Goal: Check status

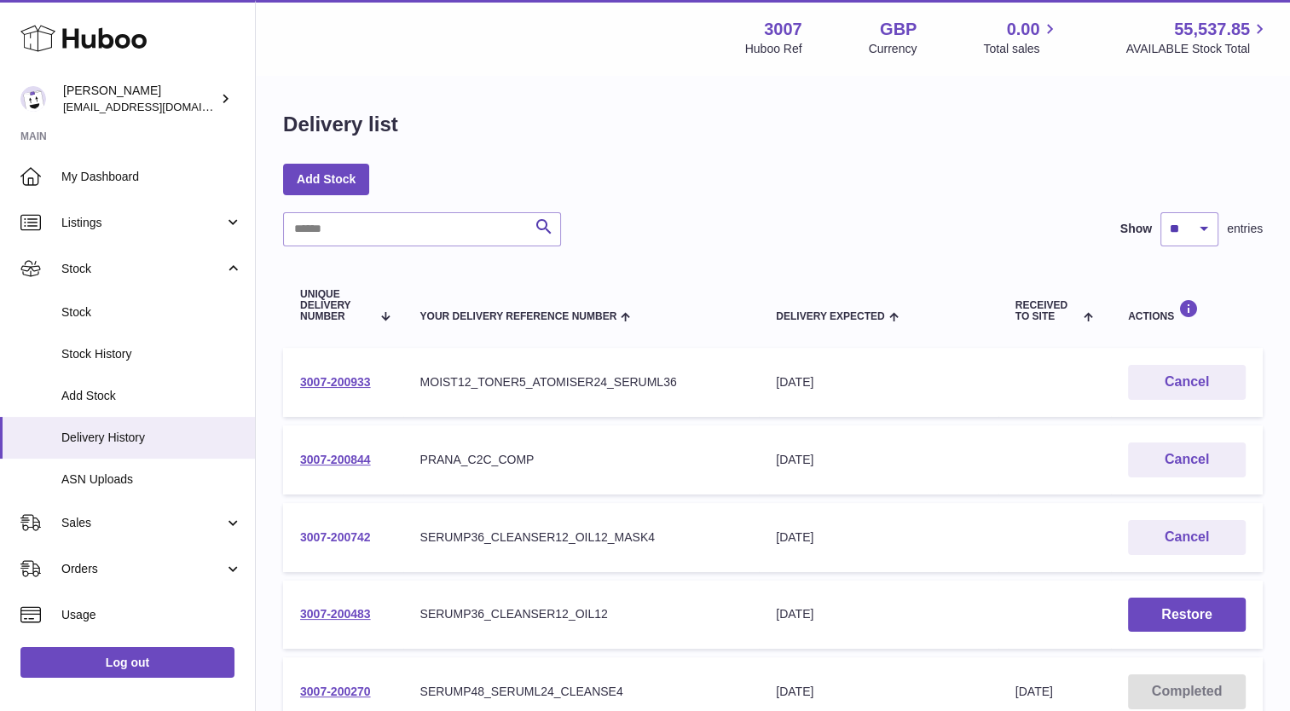
click at [338, 535] on link "3007-200742" at bounding box center [335, 537] width 71 height 14
click at [334, 537] on link "3007-200742" at bounding box center [335, 537] width 71 height 14
click at [348, 531] on link "3007-200742" at bounding box center [335, 537] width 71 height 14
click at [327, 530] on link "3007-200742" at bounding box center [335, 537] width 71 height 14
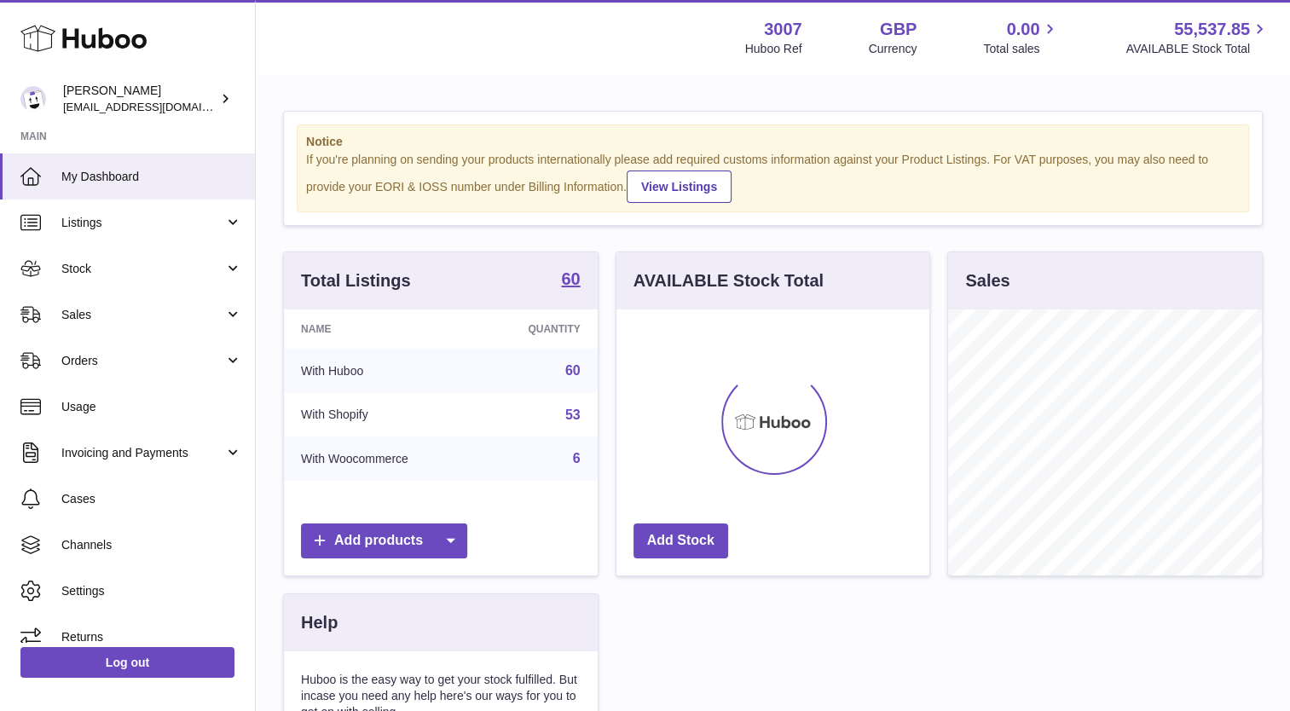
scroll to position [266, 314]
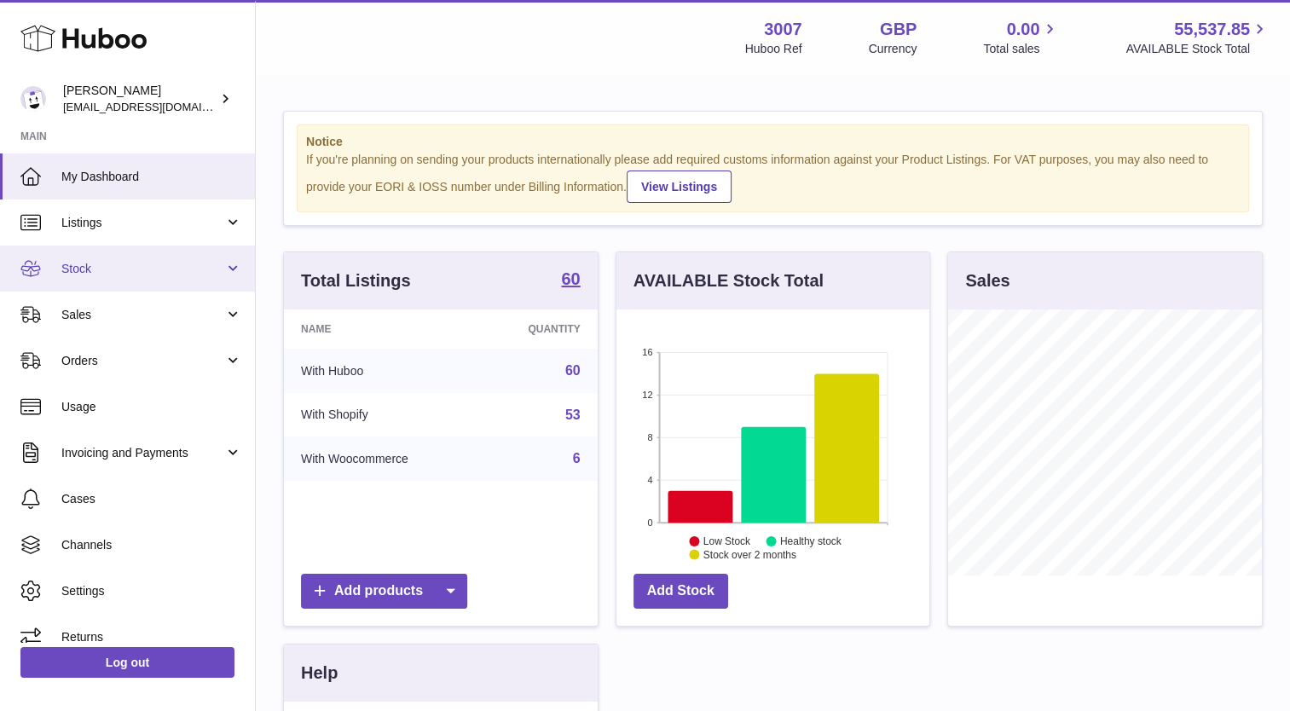
click at [116, 261] on span "Stock" at bounding box center [142, 269] width 163 height 16
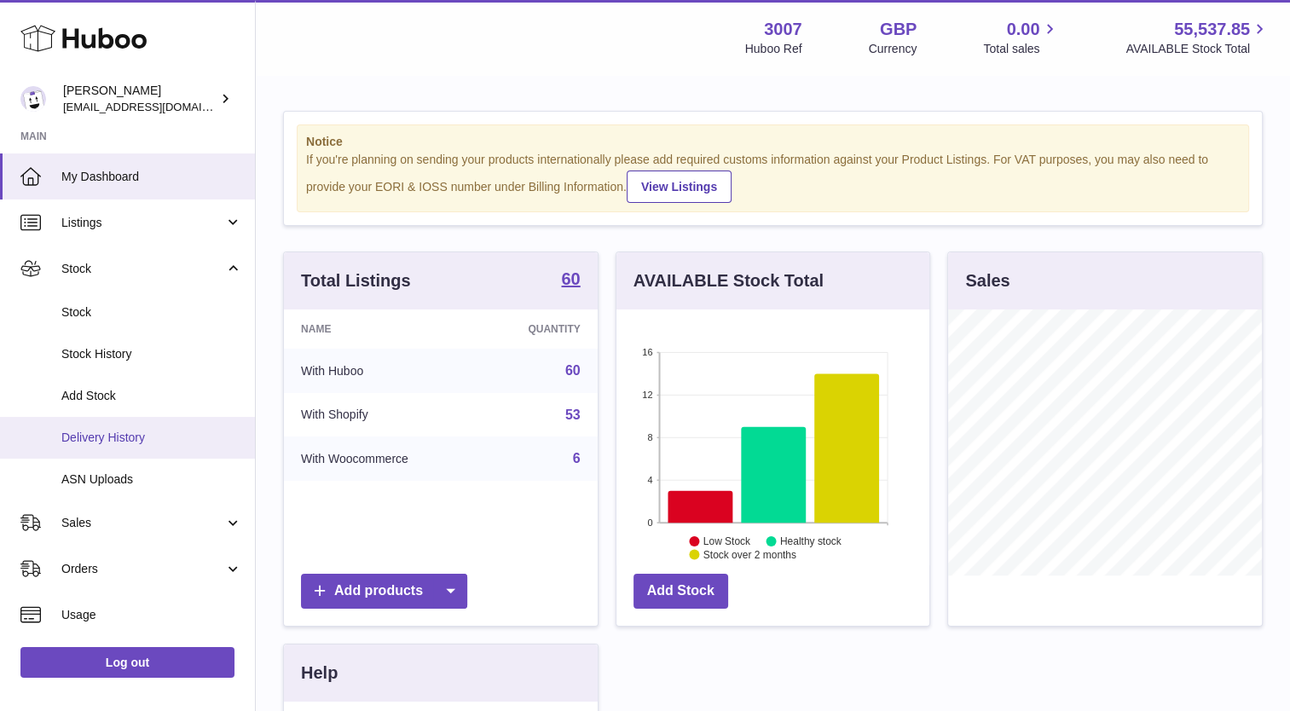
click at [98, 443] on span "Delivery History" at bounding box center [151, 438] width 181 height 16
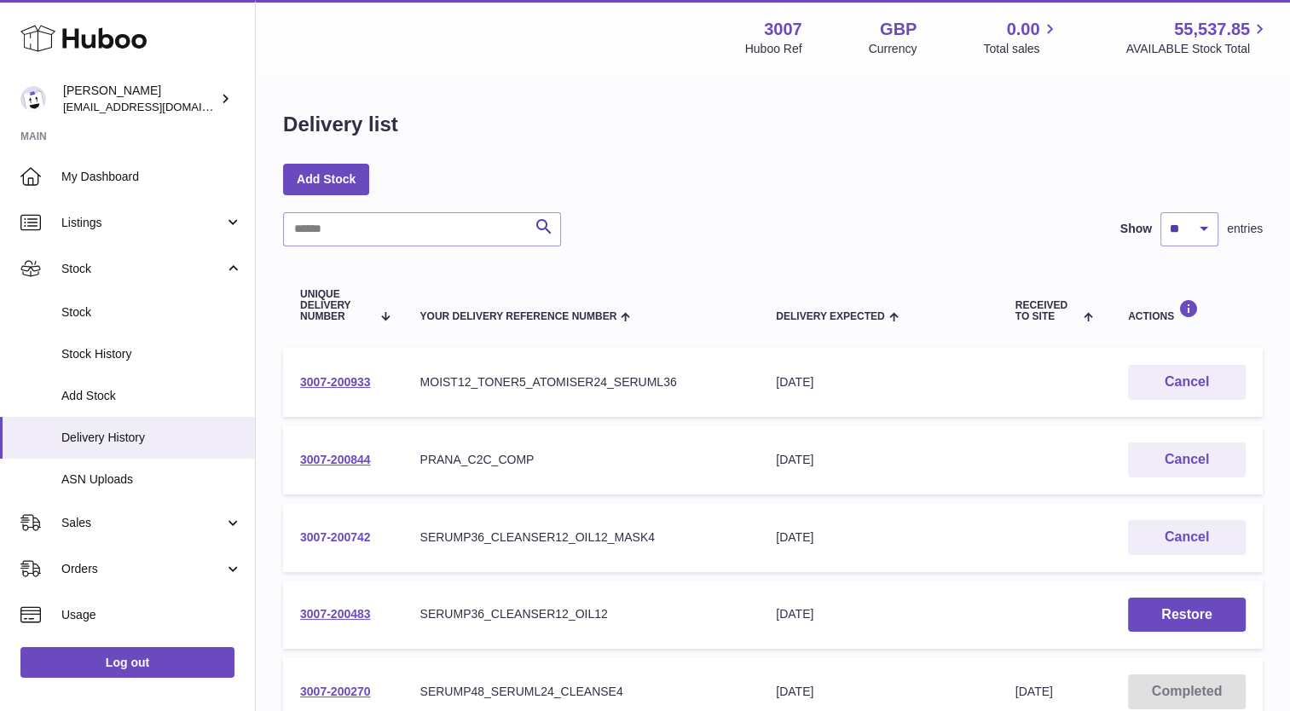
click at [347, 536] on link "3007-200742" at bounding box center [335, 537] width 71 height 14
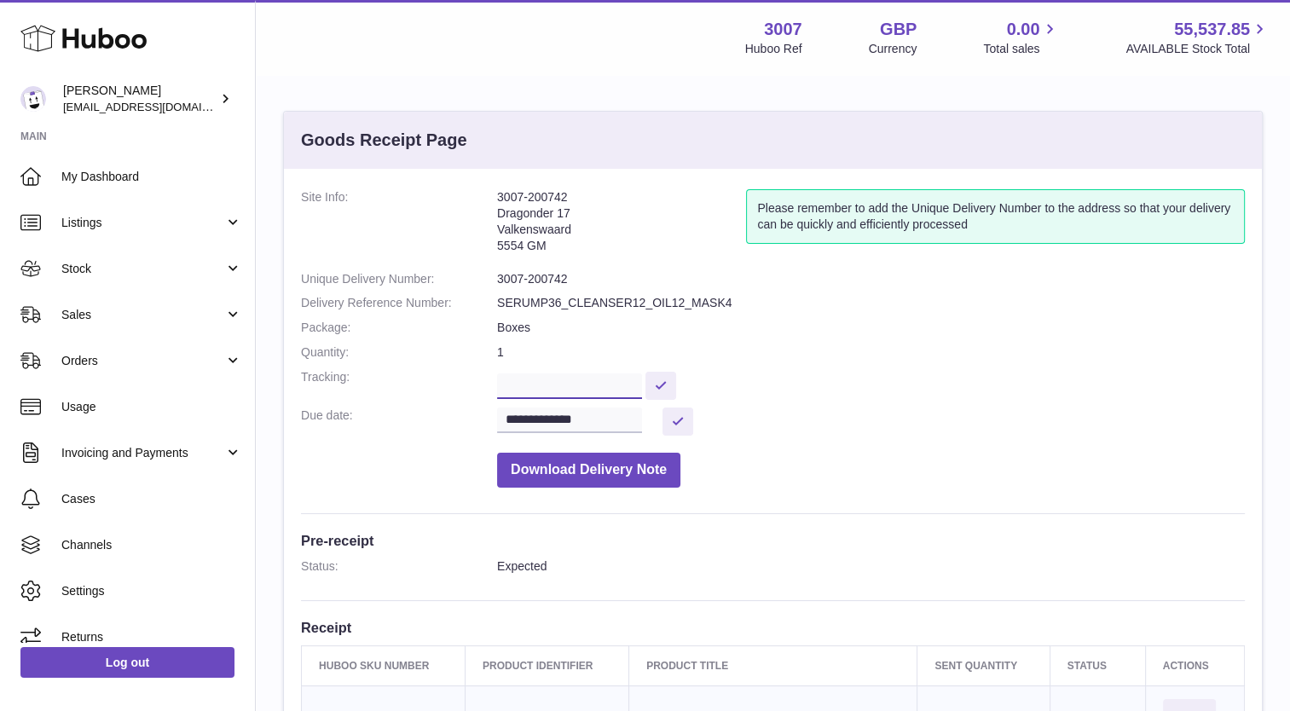
click at [550, 386] on input "text" at bounding box center [569, 386] width 145 height 26
paste input "**********"
type input "**********"
click at [682, 384] on button at bounding box center [689, 386] width 31 height 28
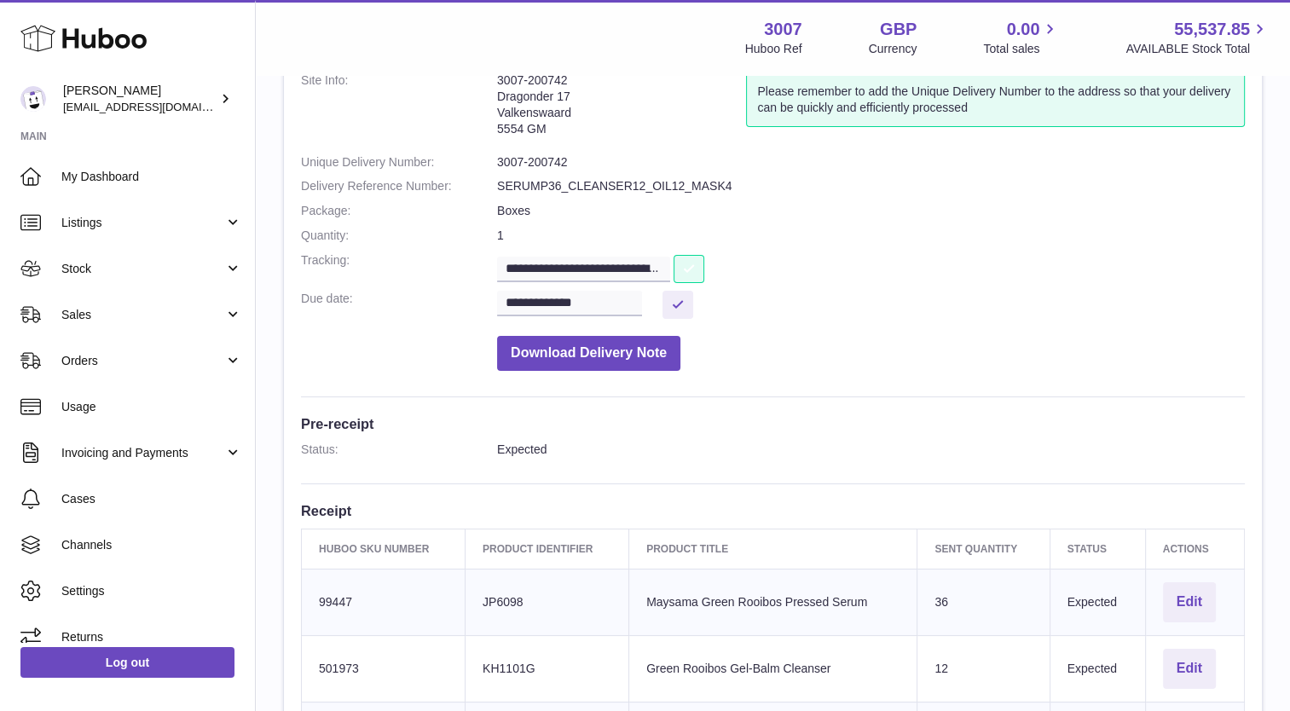
scroll to position [37, 0]
